Goal: Transaction & Acquisition: Purchase product/service

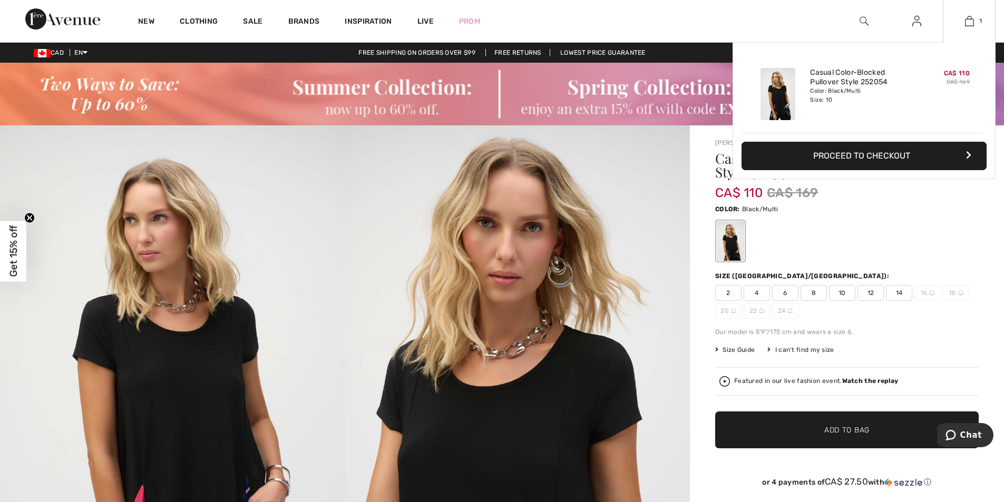
click at [840, 165] on button "Proceed to Checkout" at bounding box center [864, 156] width 245 height 28
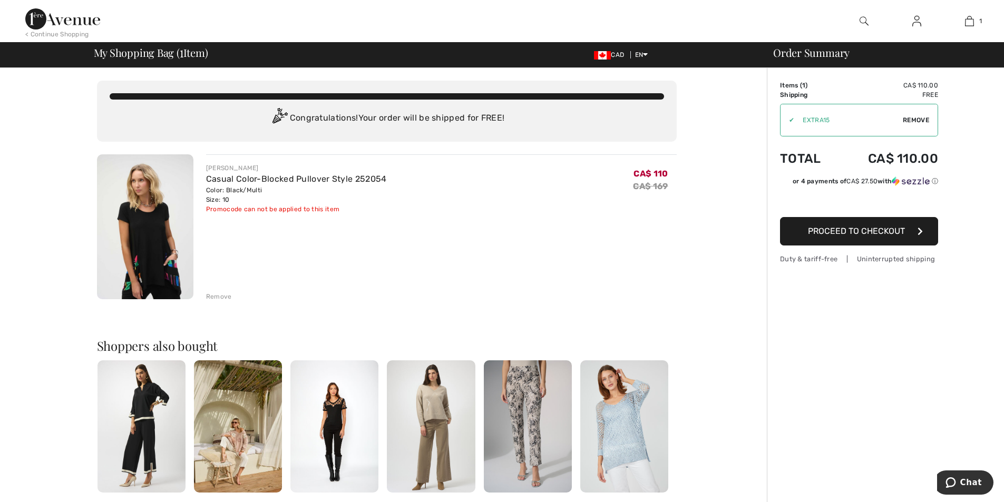
click at [218, 297] on div "Remove" at bounding box center [219, 296] width 26 height 9
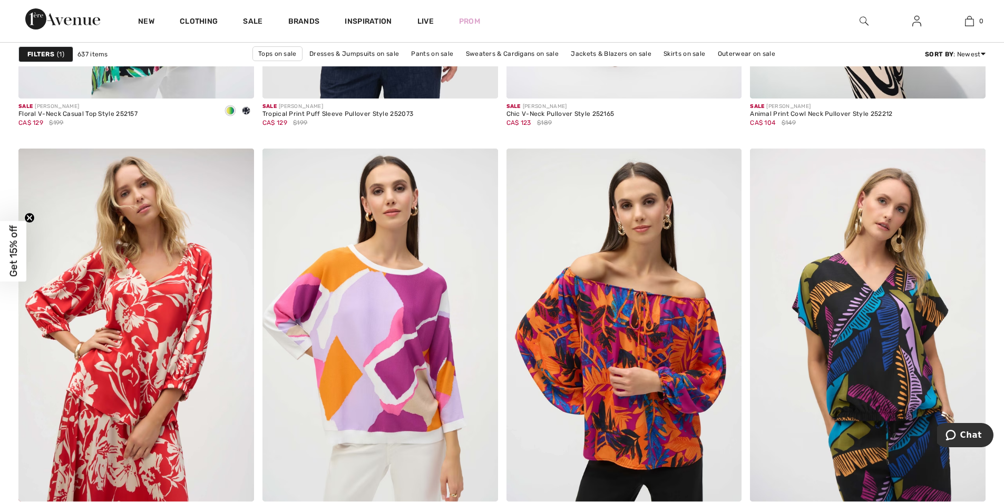
scroll to position [5850, 0]
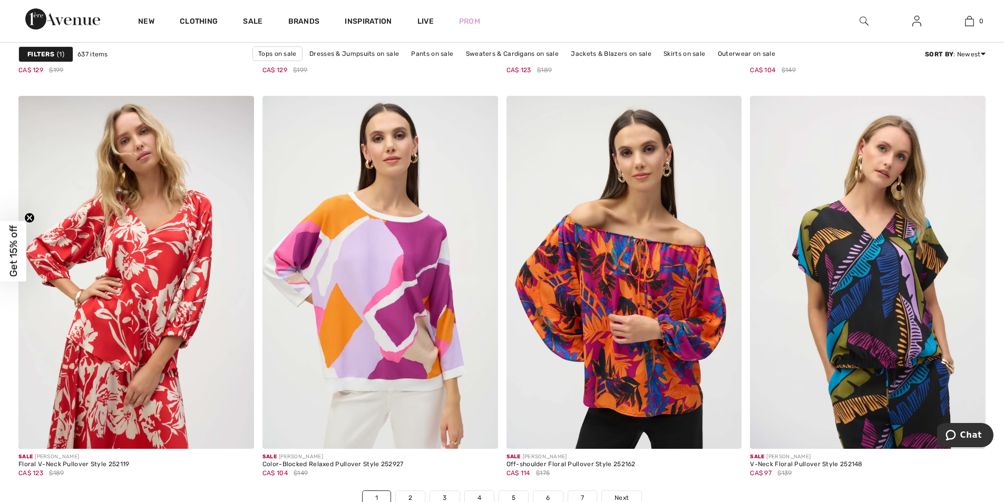
drag, startPoint x: 1010, startPoint y: 347, endPoint x: 35, endPoint y: 16, distance: 1029.4
